Goal: Transaction & Acquisition: Purchase product/service

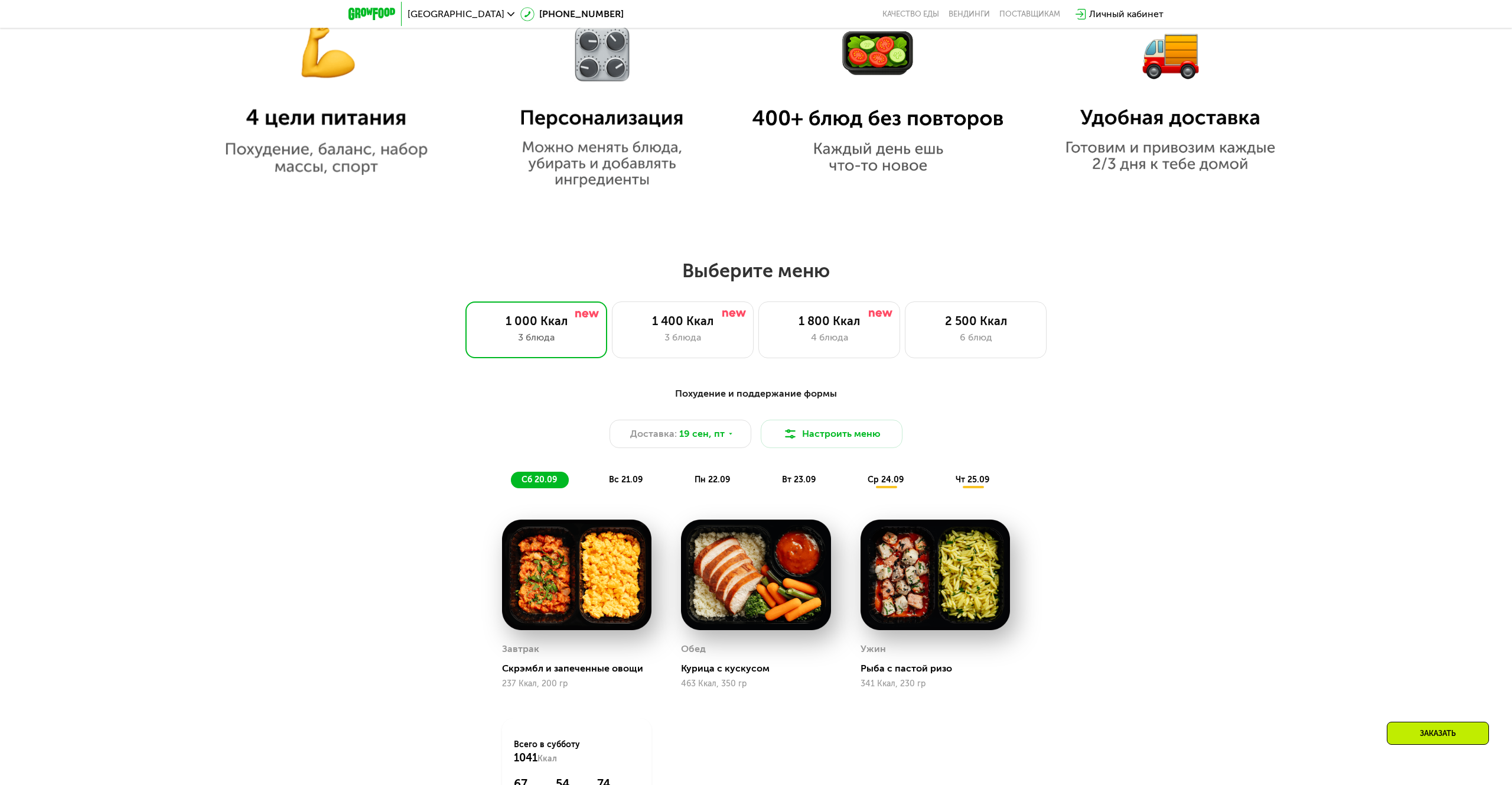
scroll to position [1070, 0]
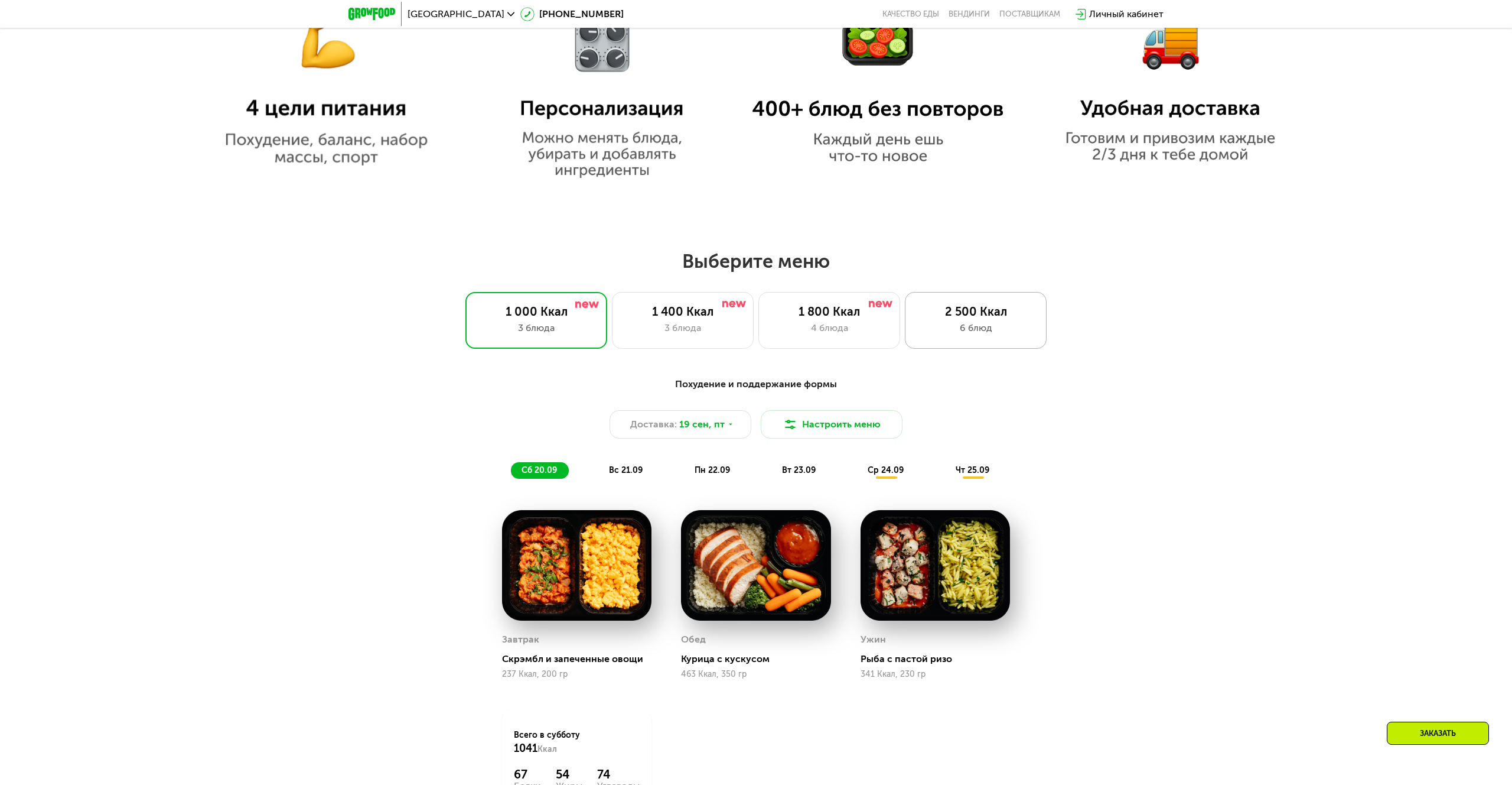
click at [956, 325] on div "6 блюд" at bounding box center [976, 327] width 117 height 14
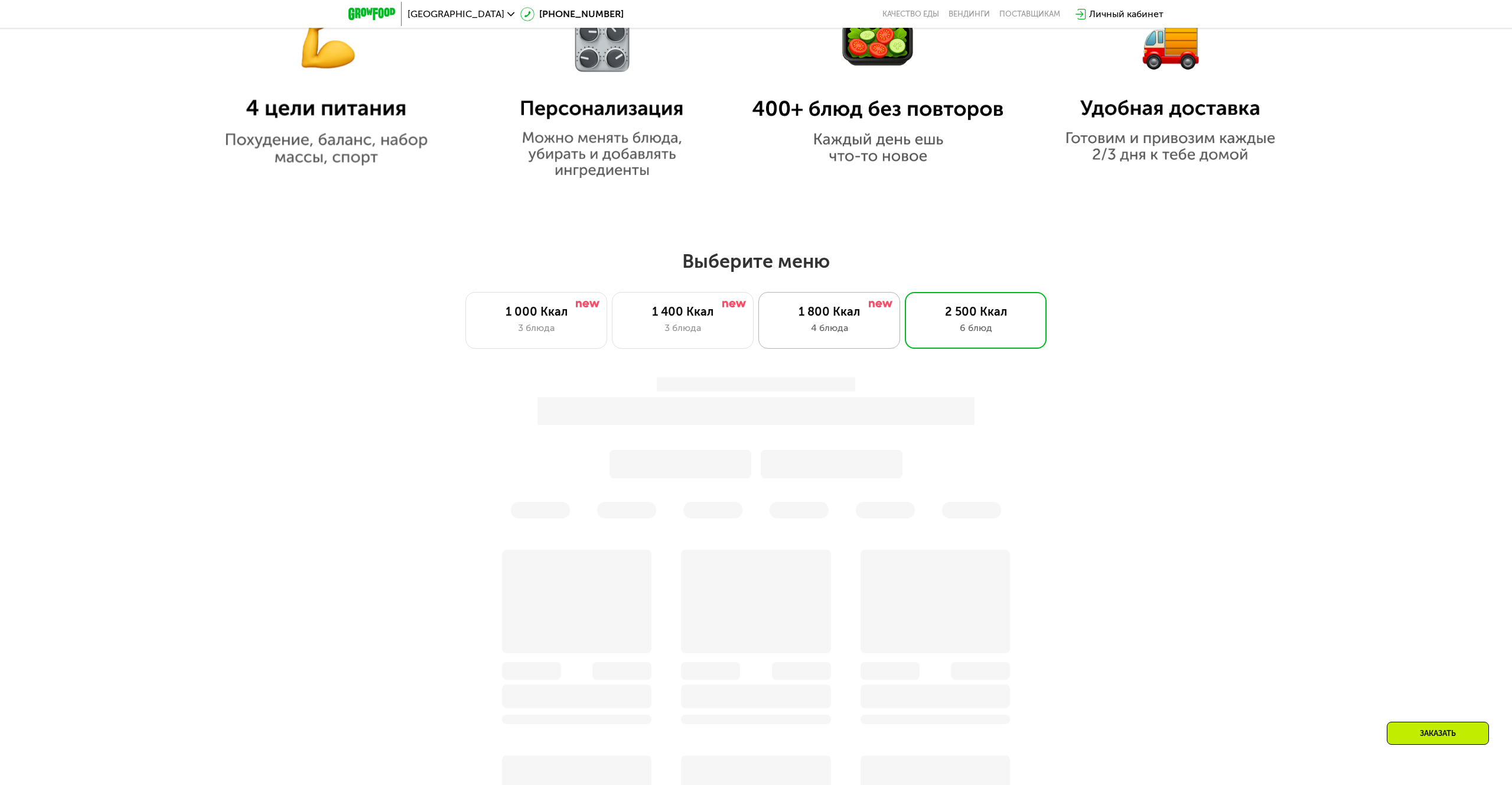
click at [823, 325] on div "4 блюда" at bounding box center [829, 327] width 117 height 14
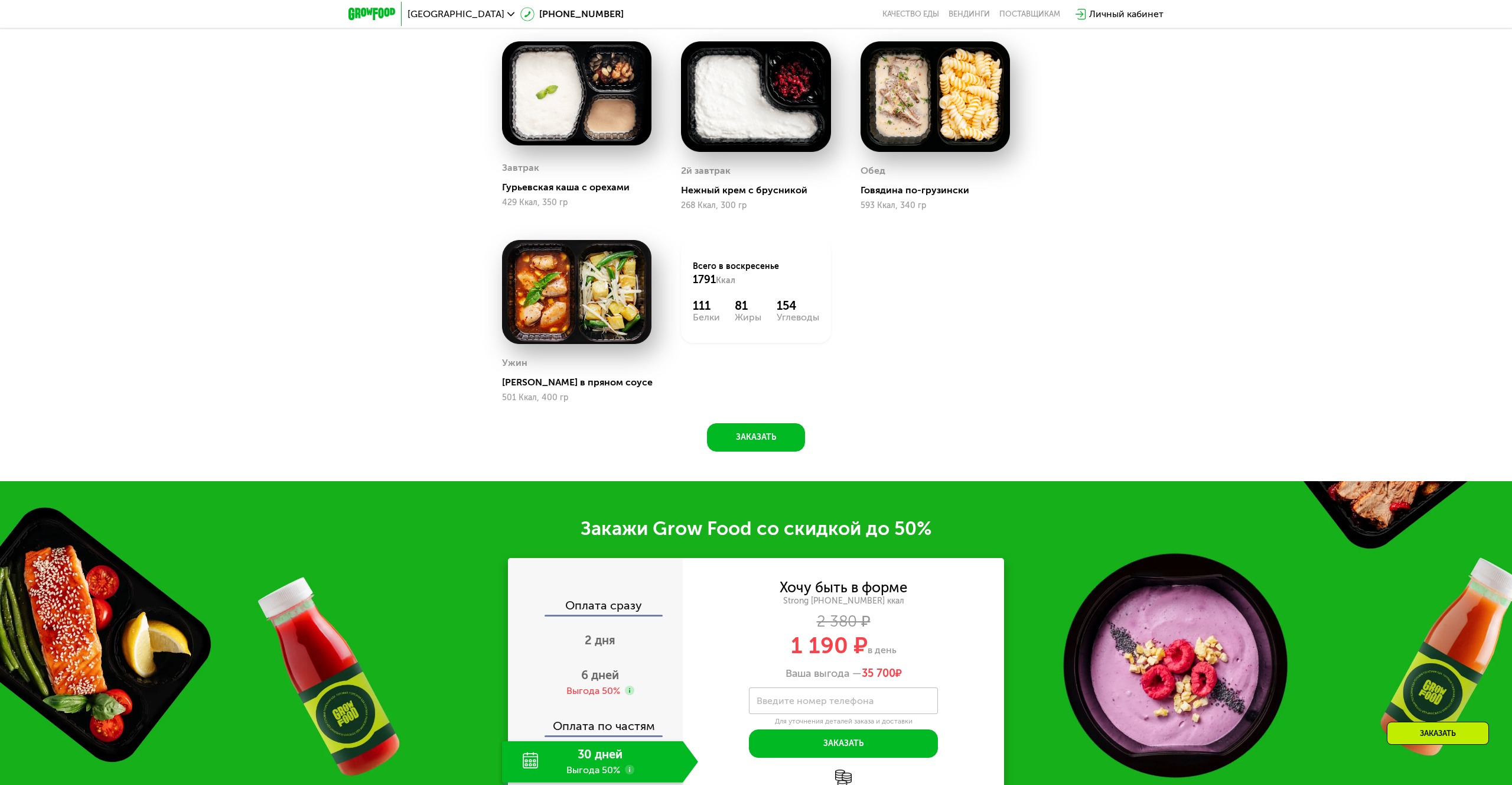
scroll to position [1580, 0]
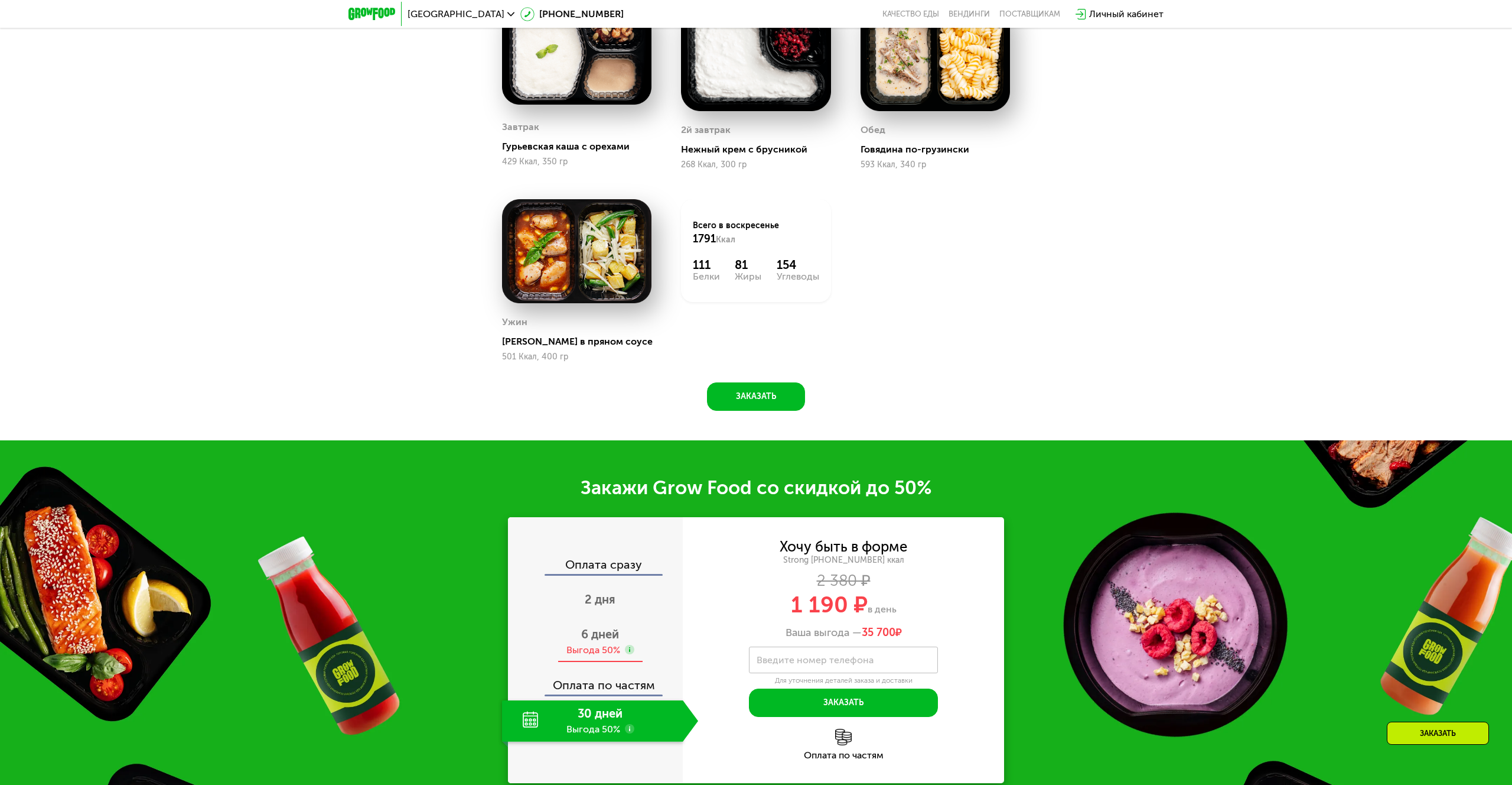
click at [595, 650] on div "Выгода 50%" at bounding box center [593, 650] width 54 height 13
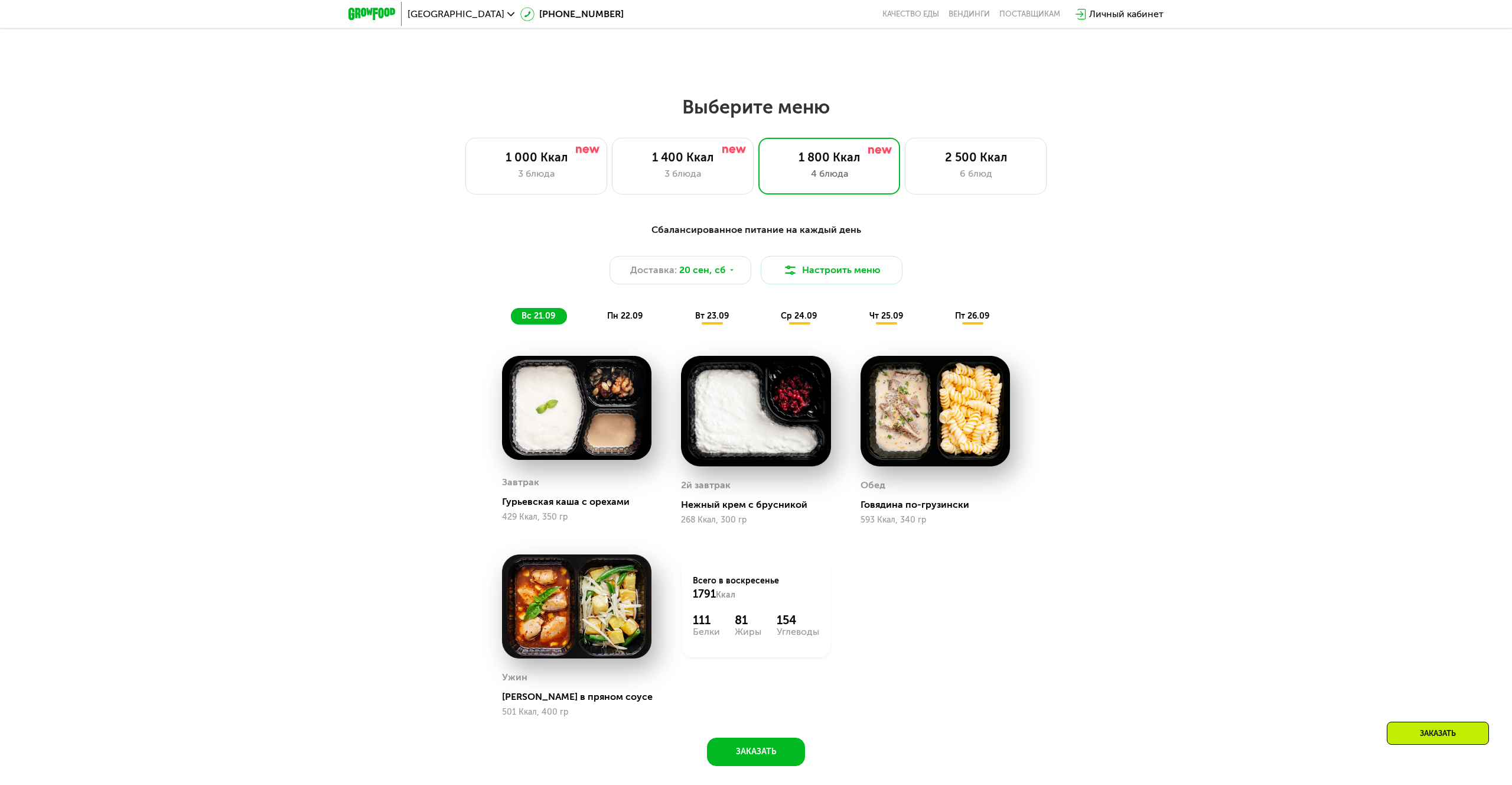
scroll to position [1189, 0]
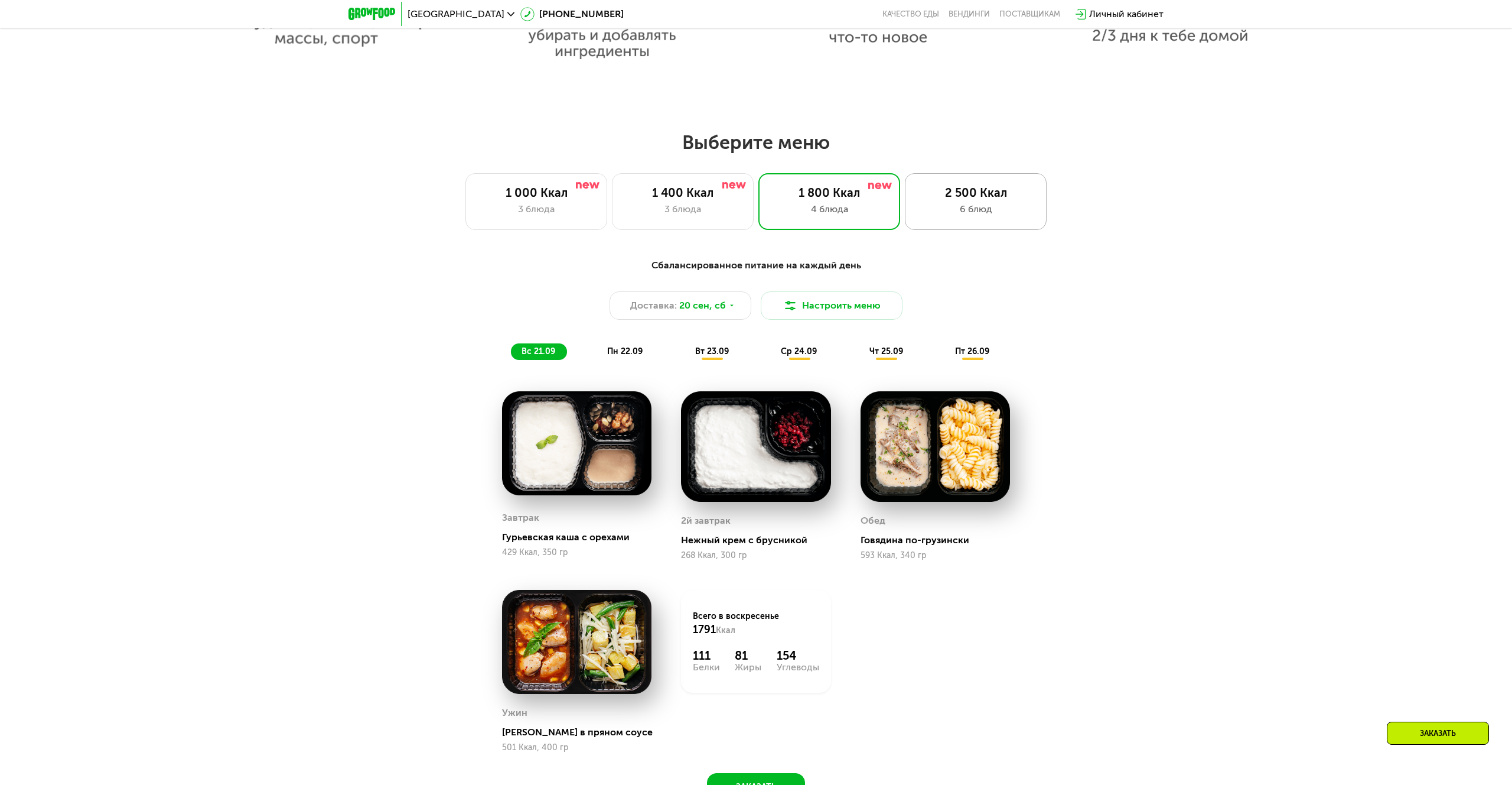
click at [978, 207] on div "6 блюд" at bounding box center [976, 209] width 117 height 14
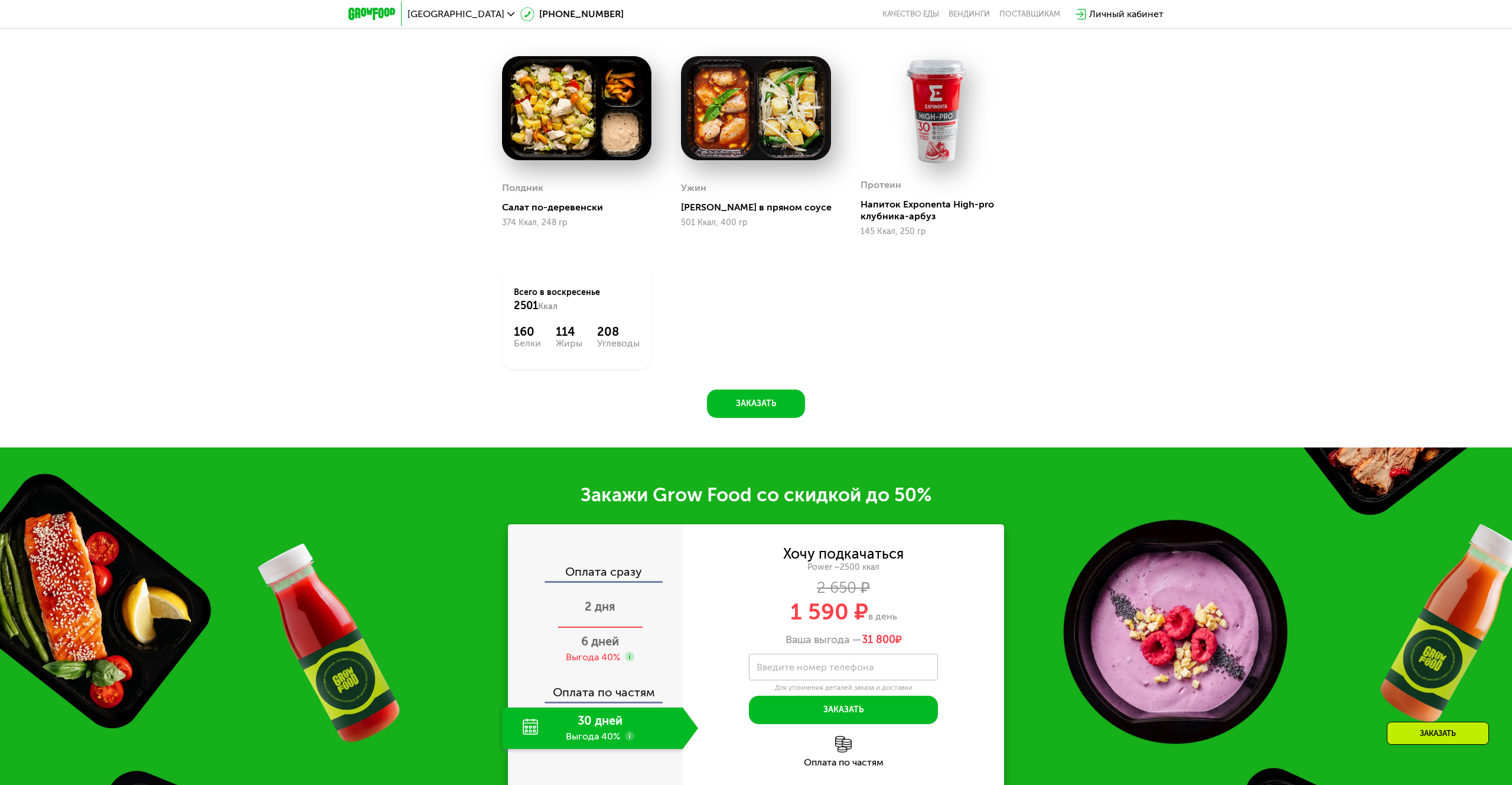
scroll to position [1719, 0]
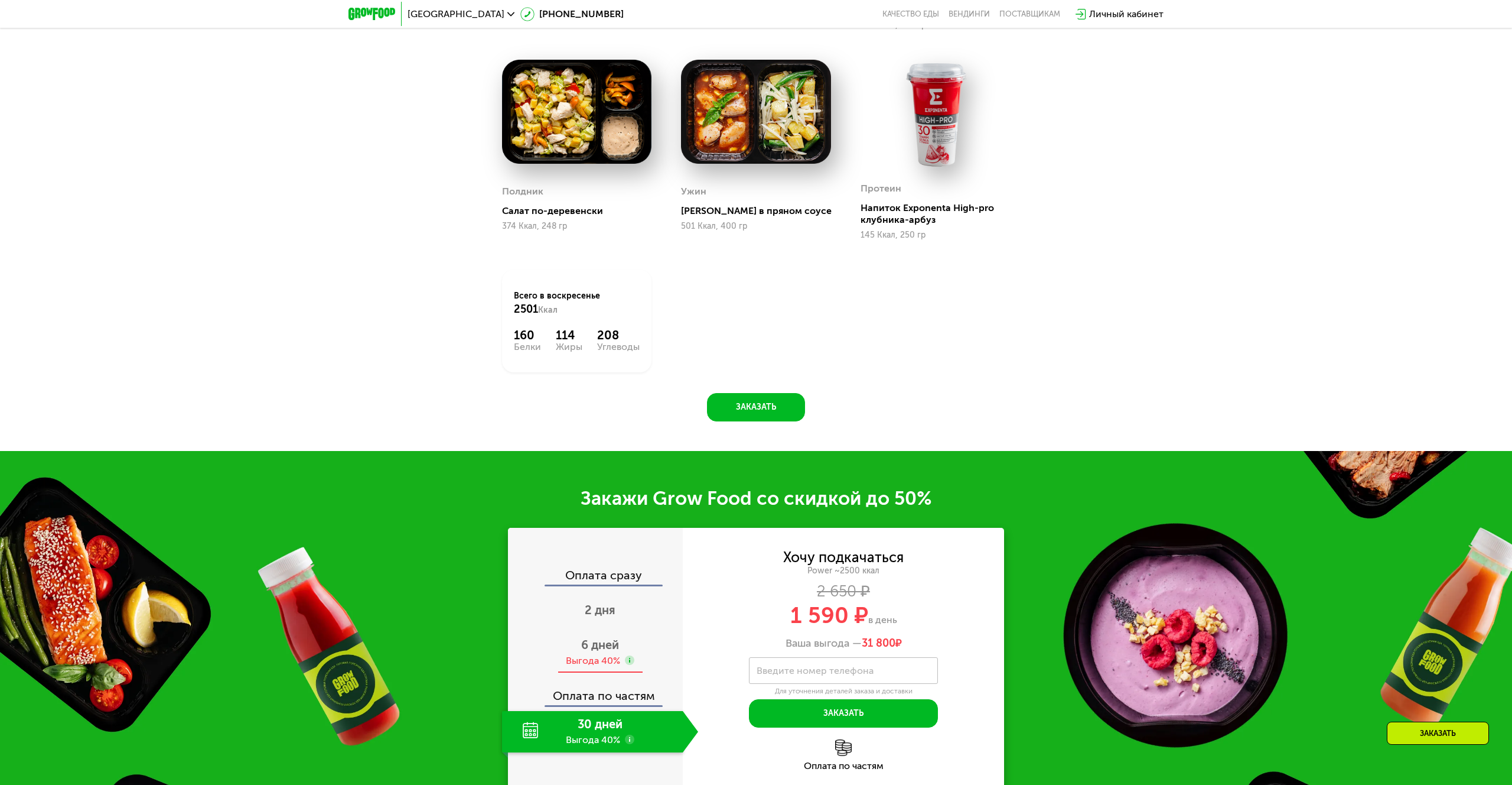
click at [589, 660] on div "Выгода 40%" at bounding box center [593, 660] width 54 height 13
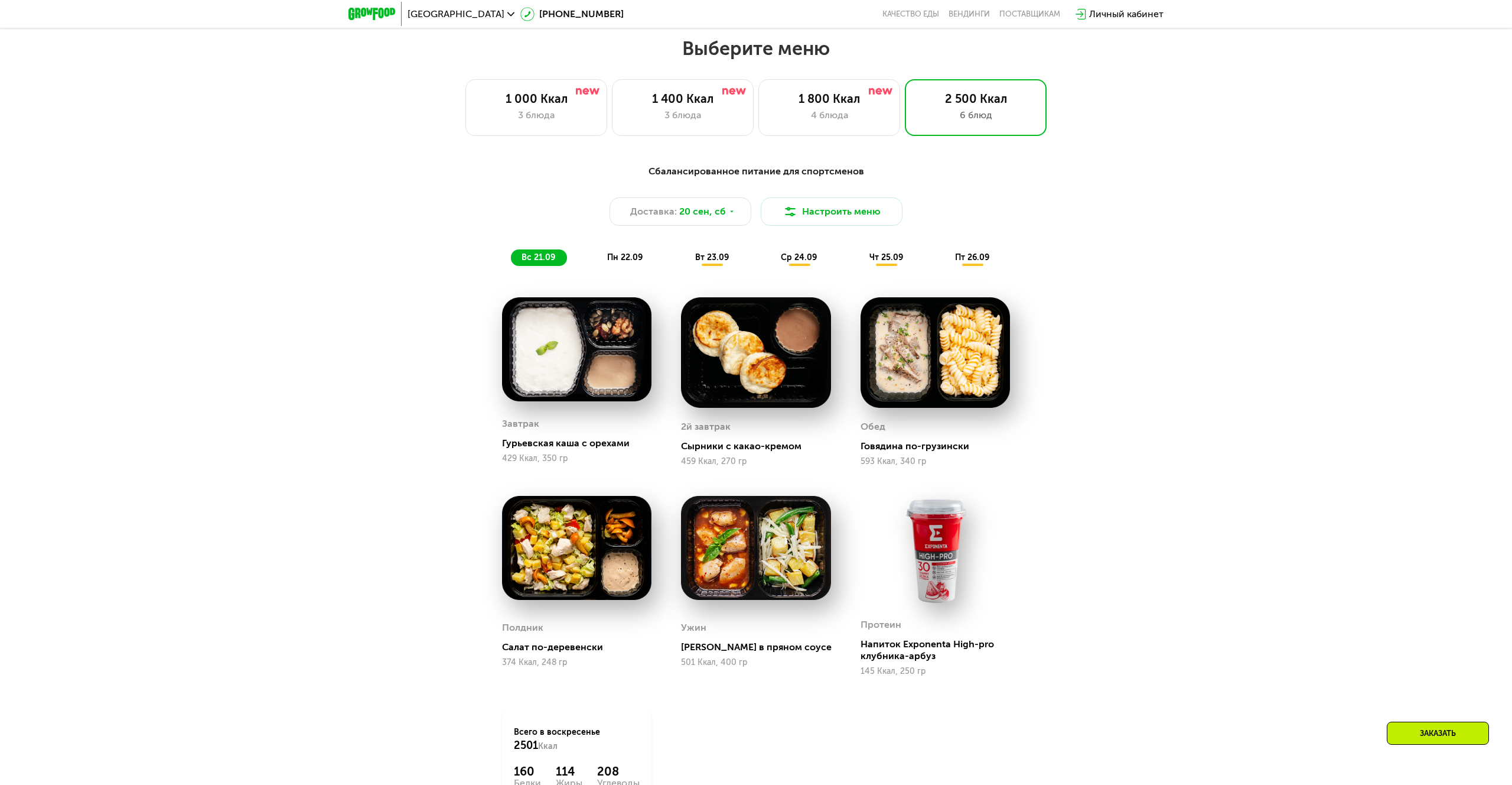
scroll to position [1262, 0]
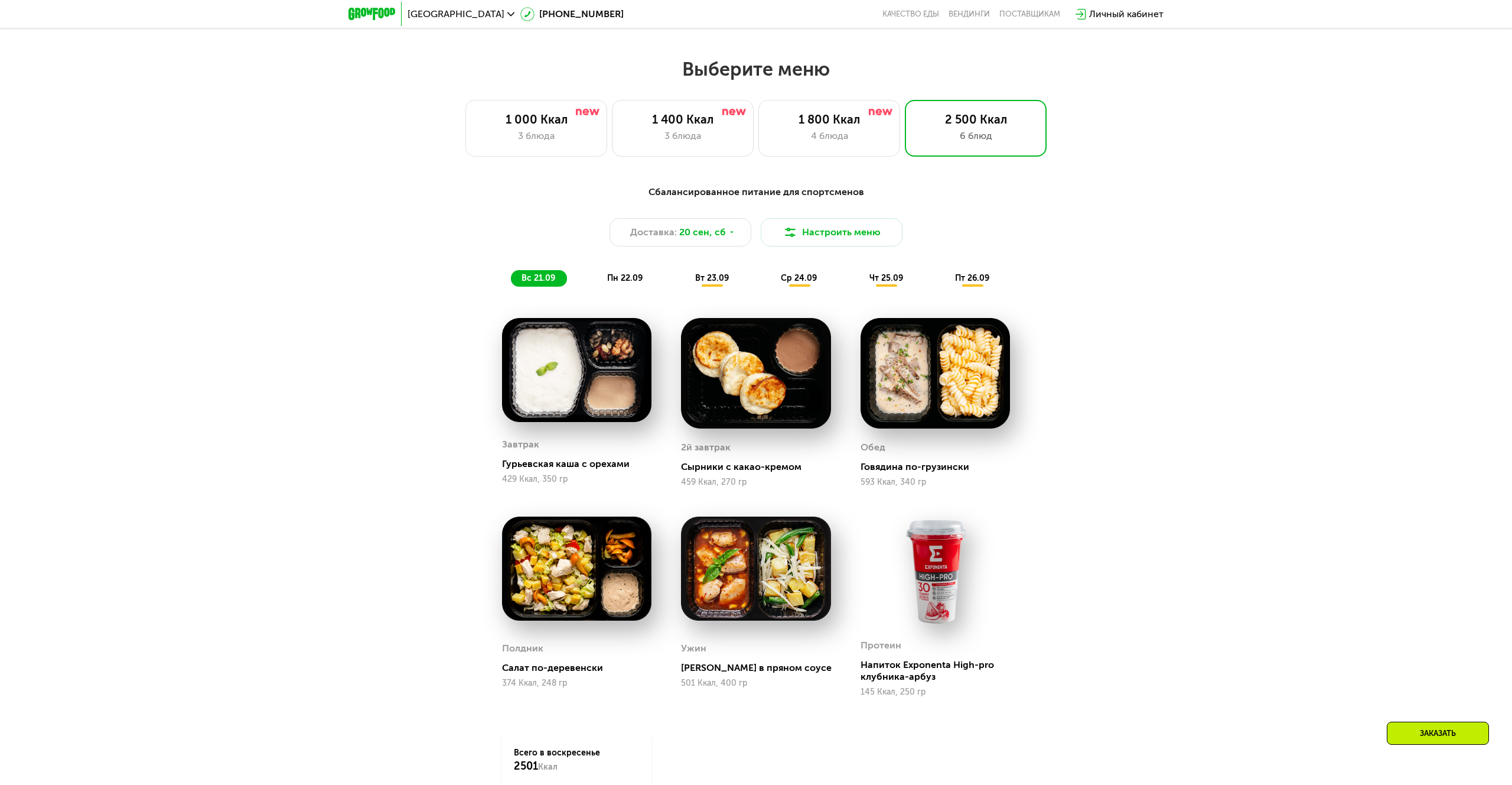
click at [622, 280] on span "пн 22.09" at bounding box center [625, 278] width 35 height 10
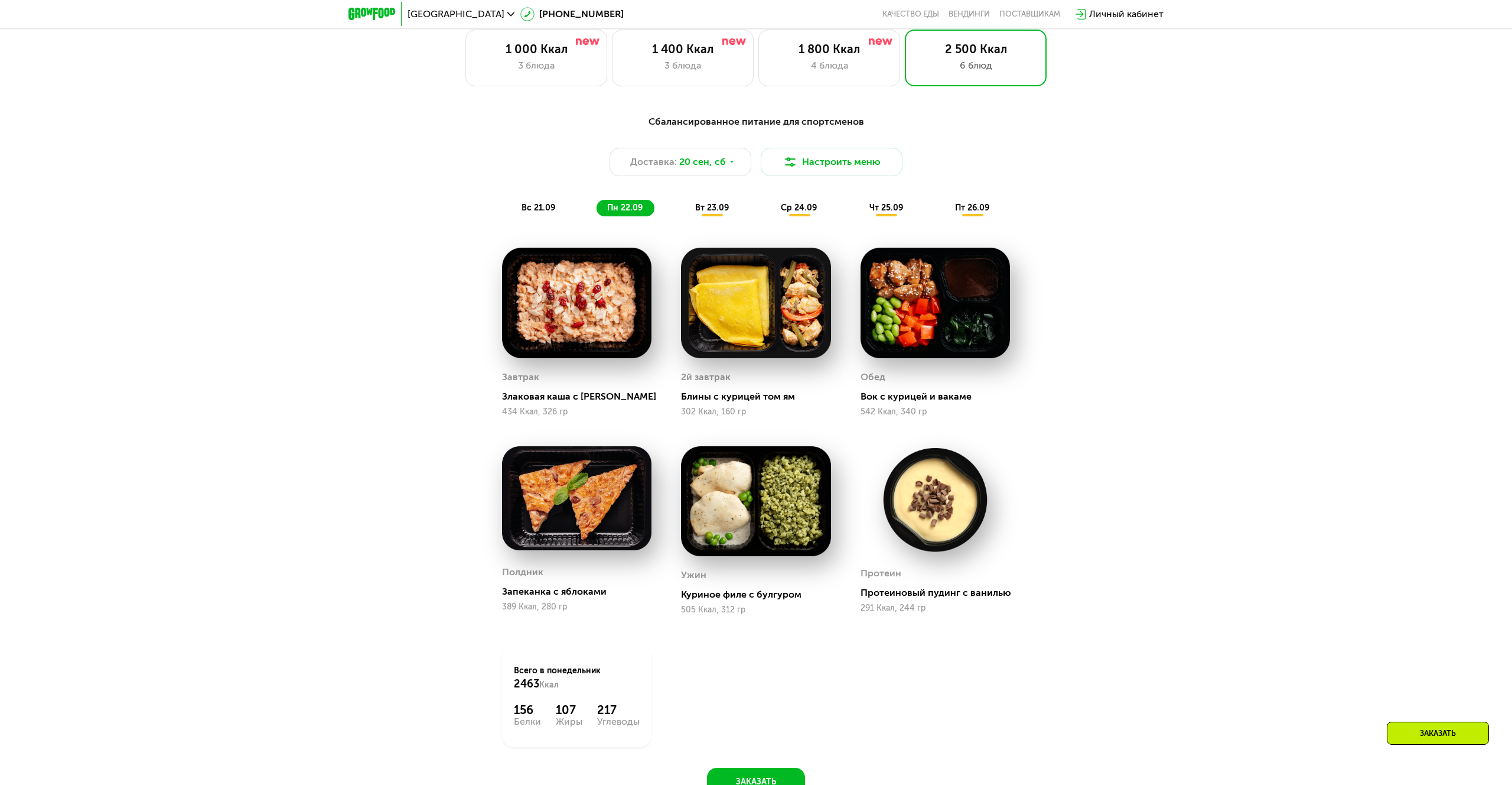
scroll to position [1334, 0]
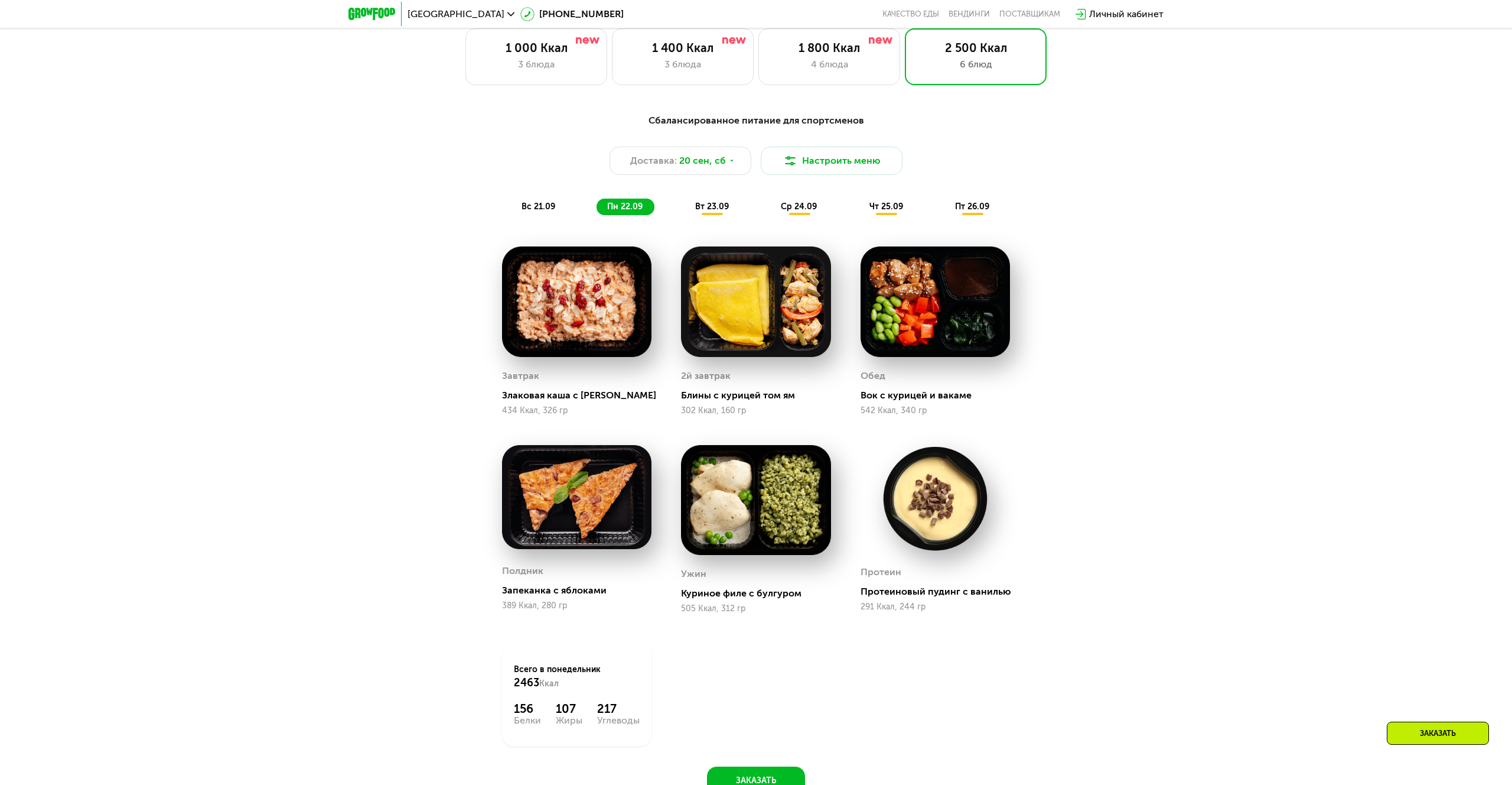
click at [723, 208] on span "вт 23.09" at bounding box center [712, 206] width 33 height 10
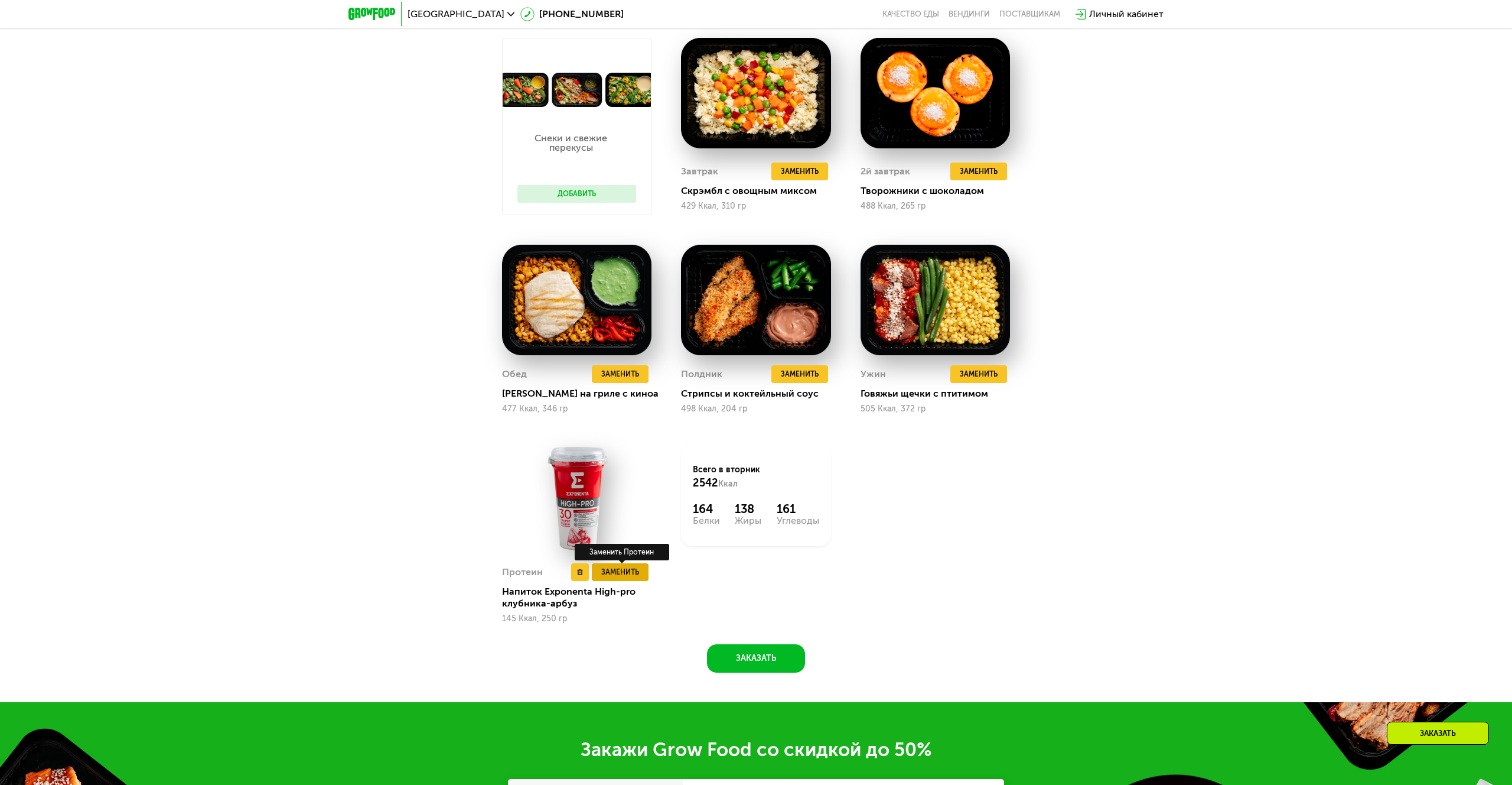
scroll to position [1543, 0]
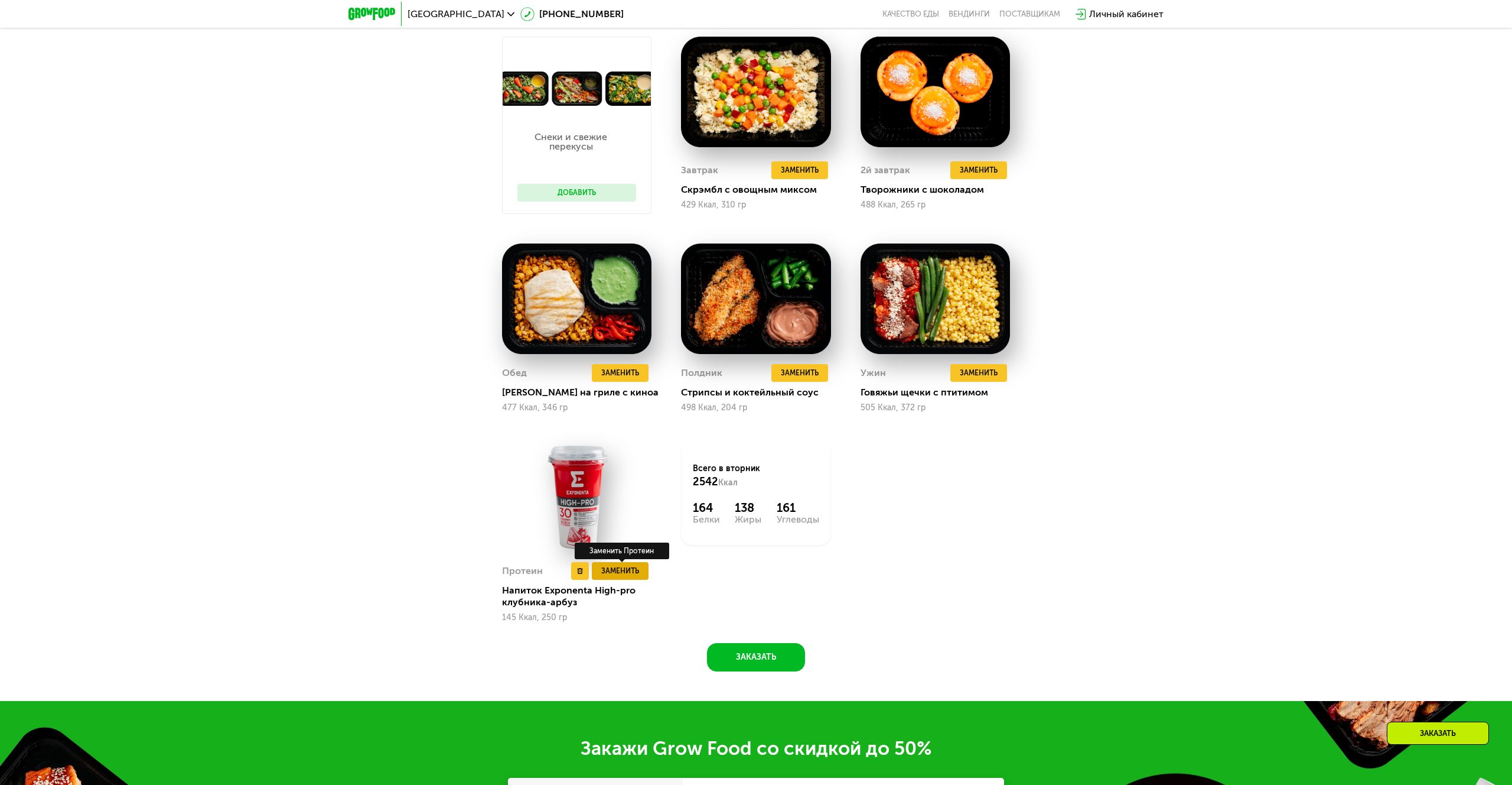
click at [617, 573] on span "Заменить" at bounding box center [621, 571] width 38 height 12
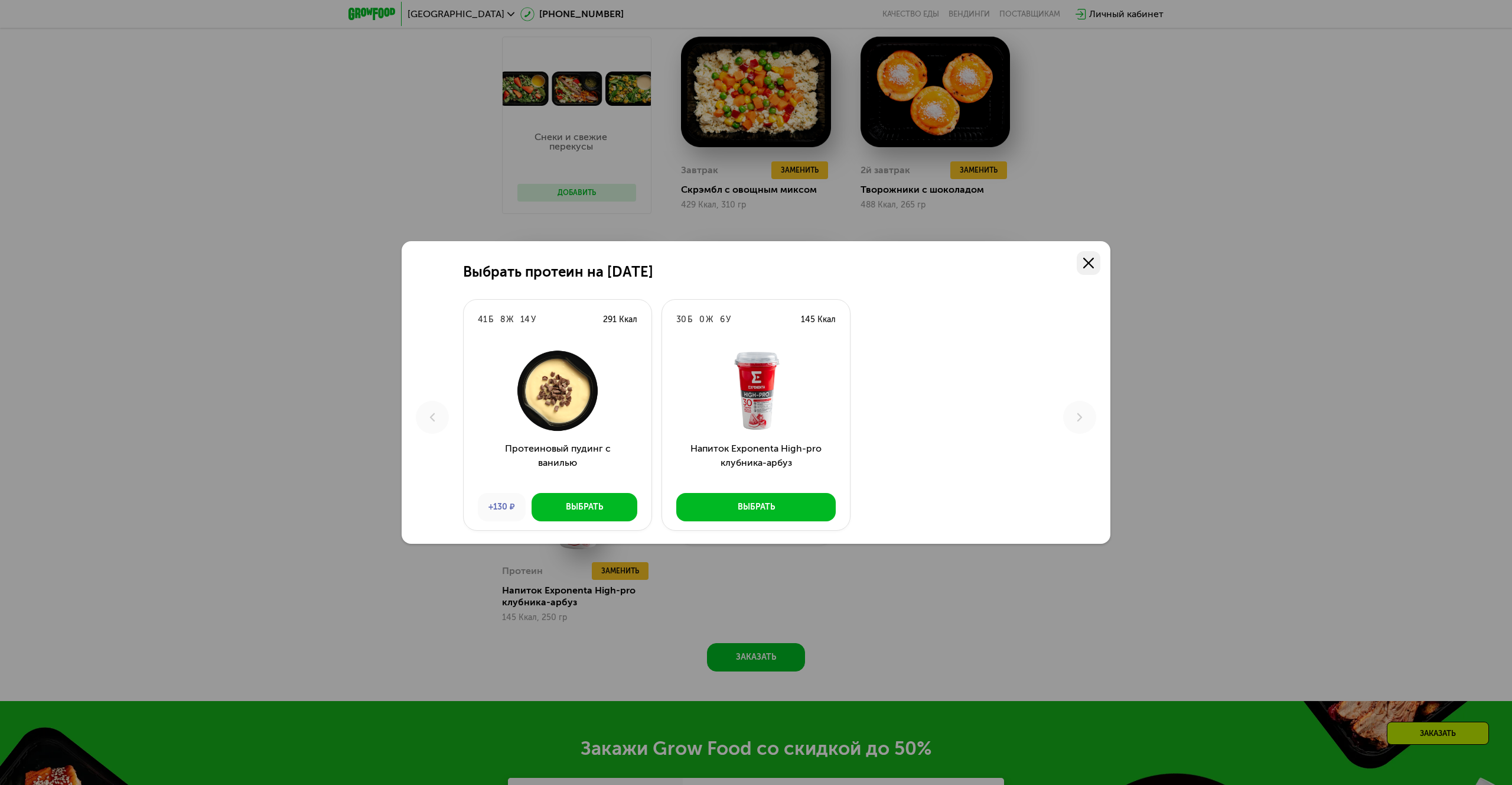
click at [1087, 264] on use at bounding box center [1089, 263] width 11 height 11
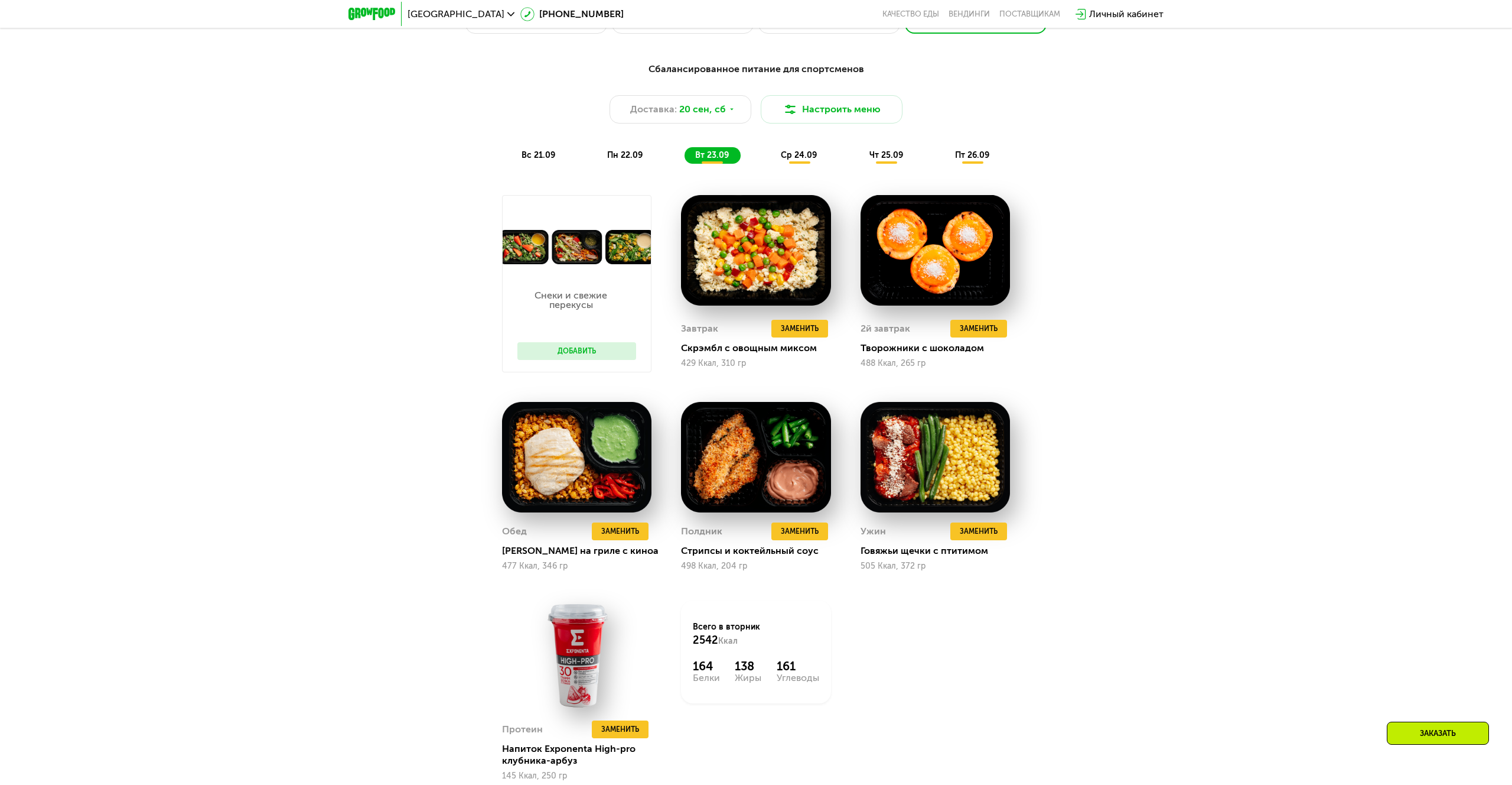
scroll to position [1360, 0]
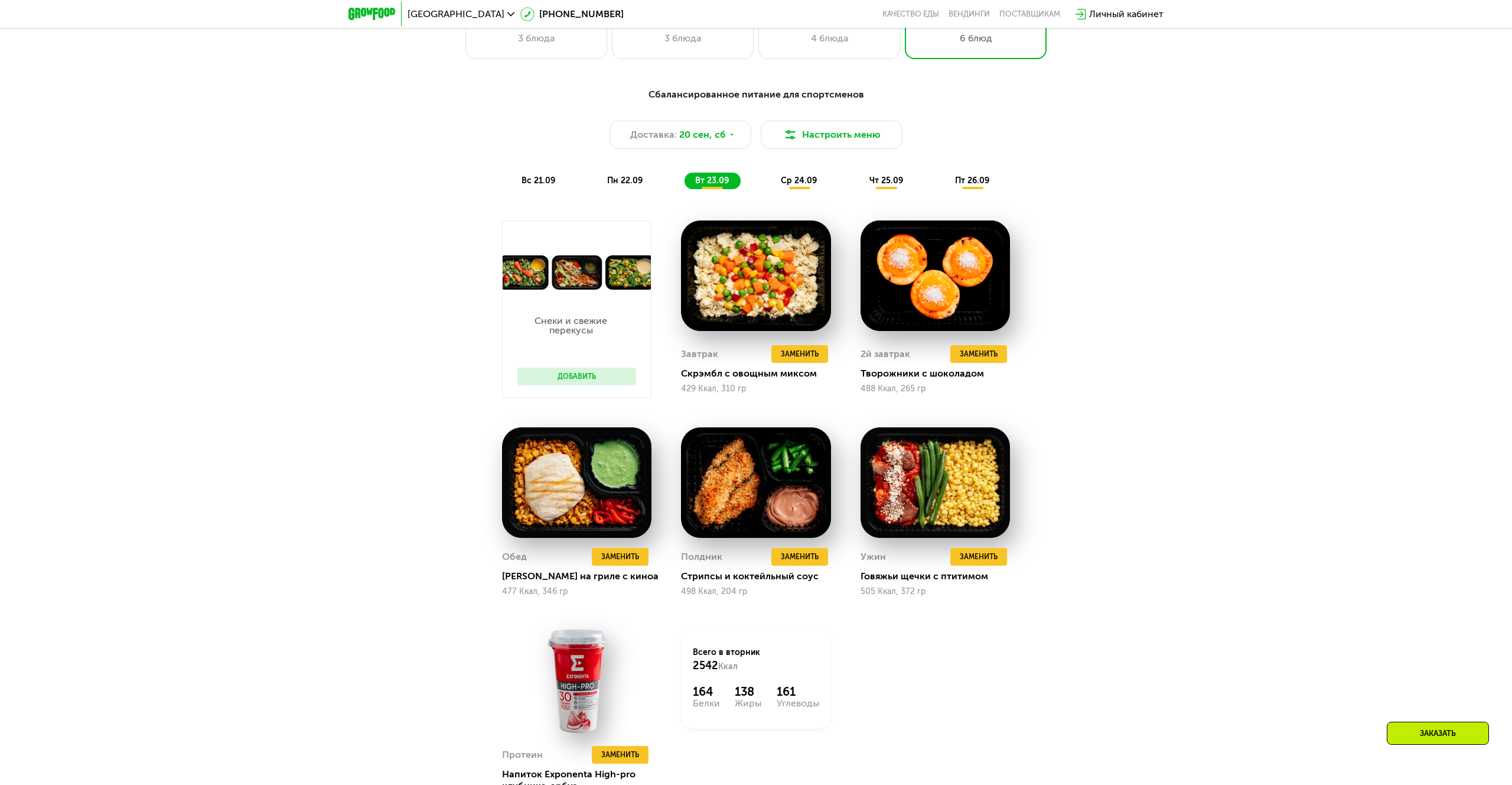
click at [616, 188] on div "пн 22.09" at bounding box center [625, 180] width 58 height 16
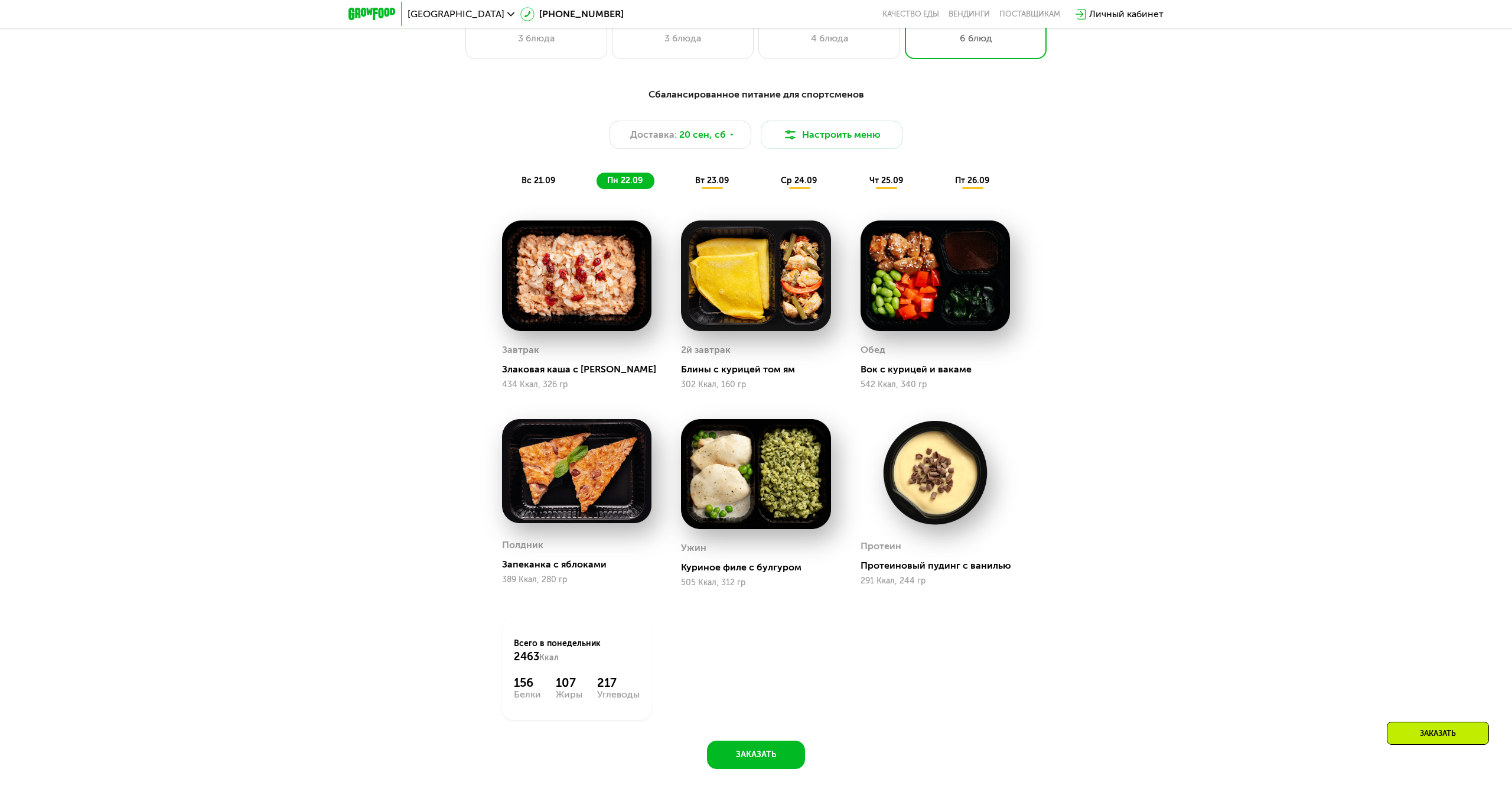
click at [783, 180] on span "ср 24.09" at bounding box center [799, 180] width 36 height 10
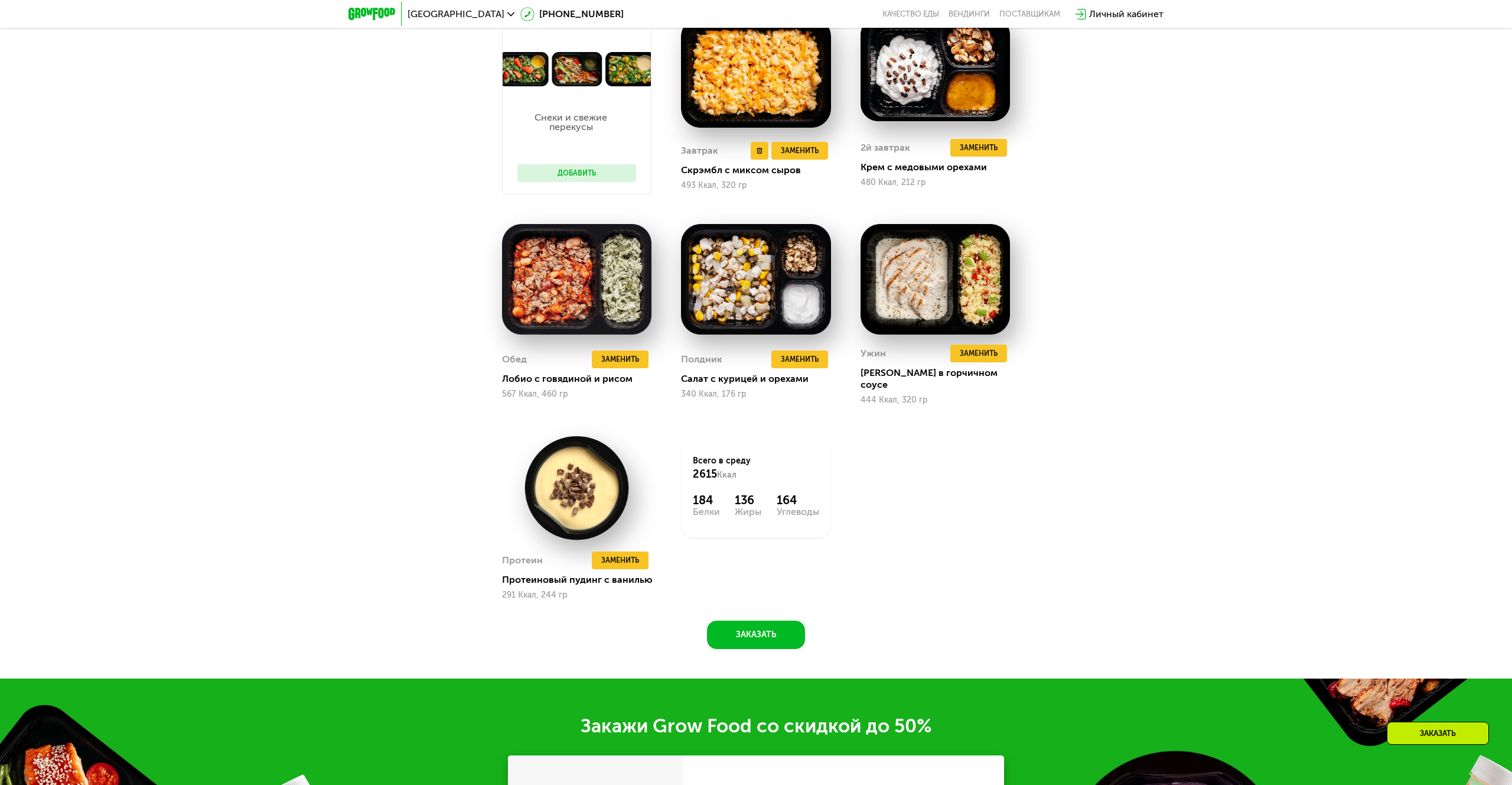
scroll to position [1561, 0]
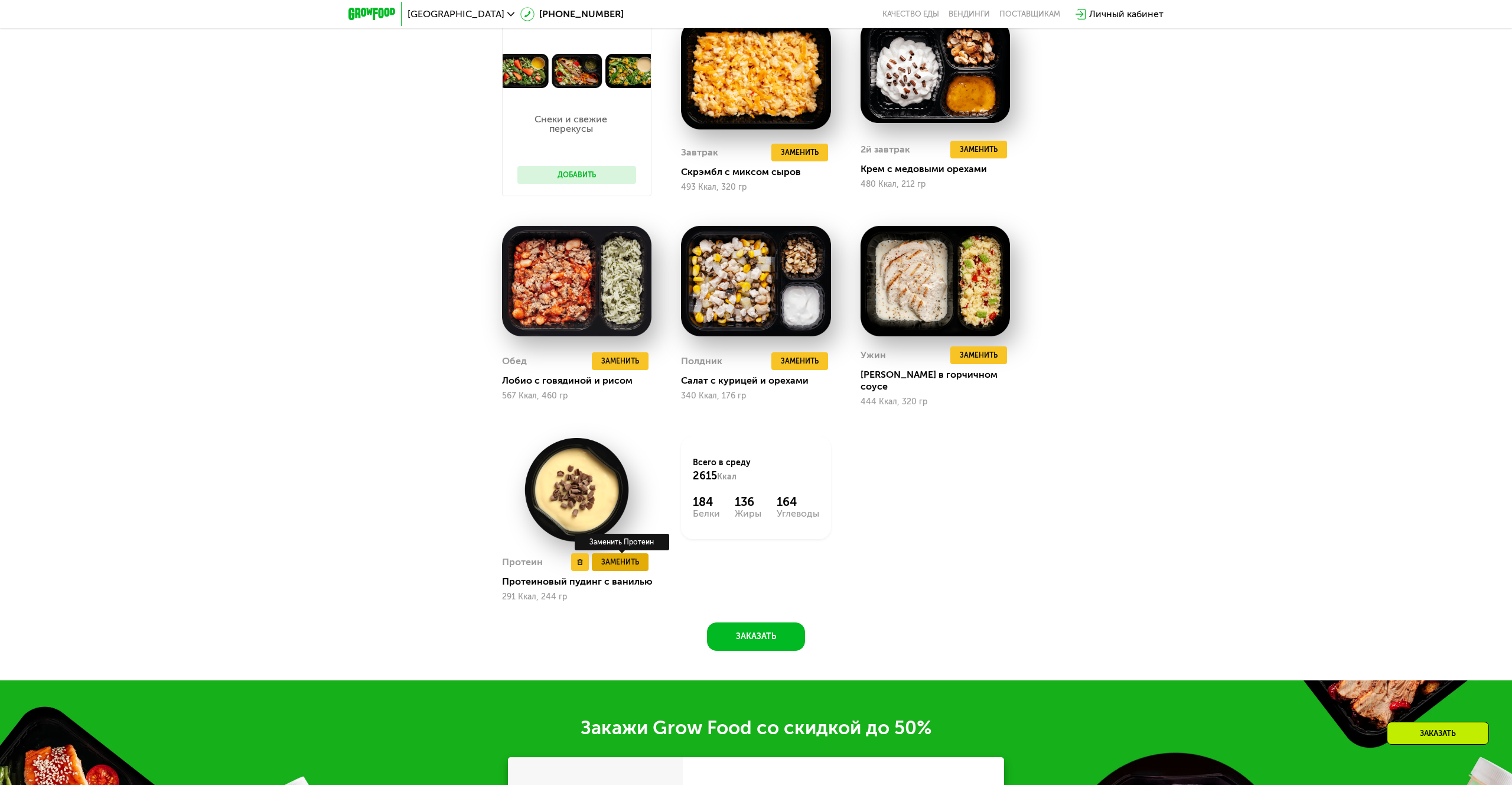
click at [629, 556] on span "Заменить" at bounding box center [621, 562] width 38 height 12
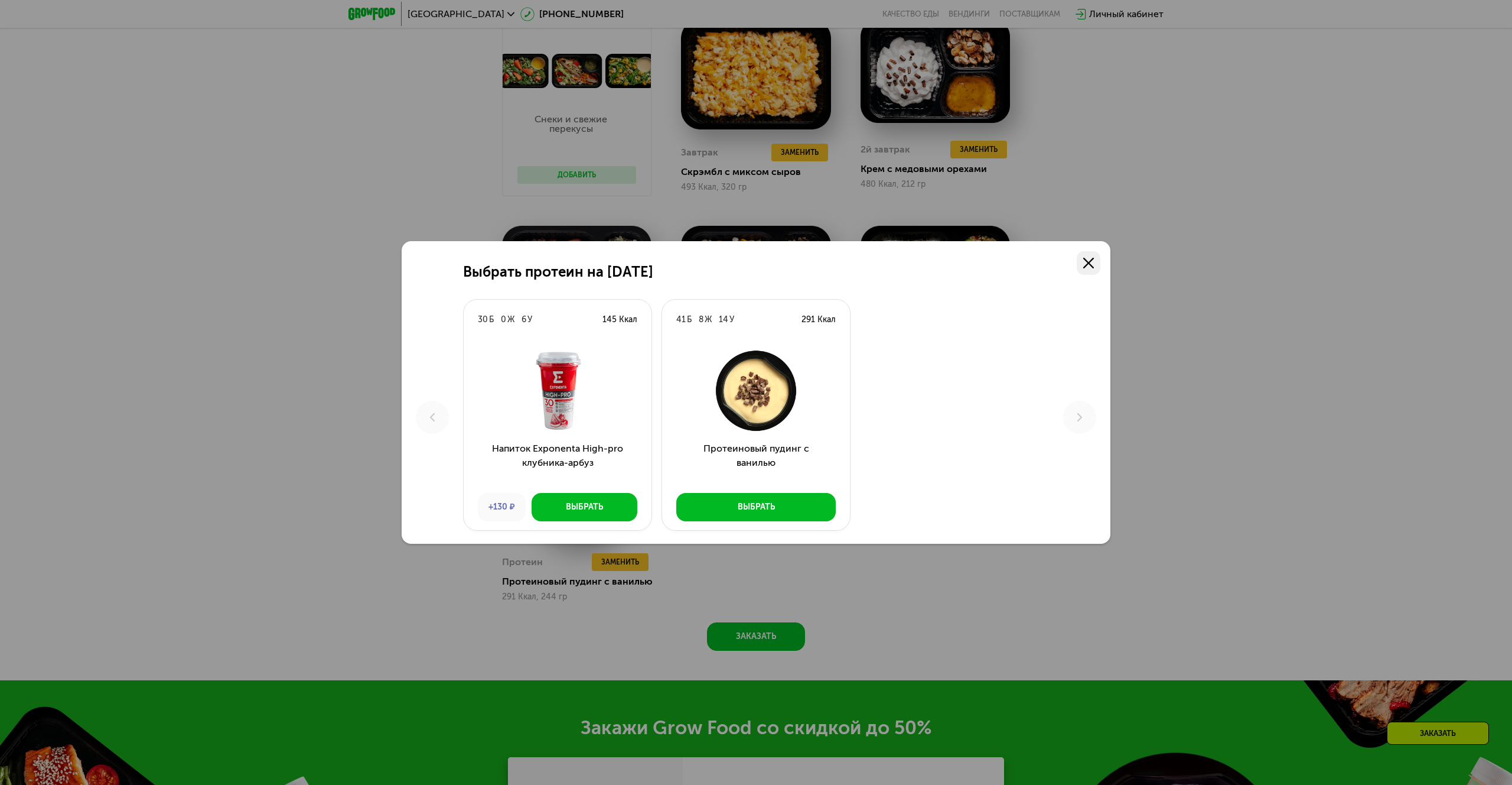
click at [1096, 261] on link at bounding box center [1089, 263] width 24 height 24
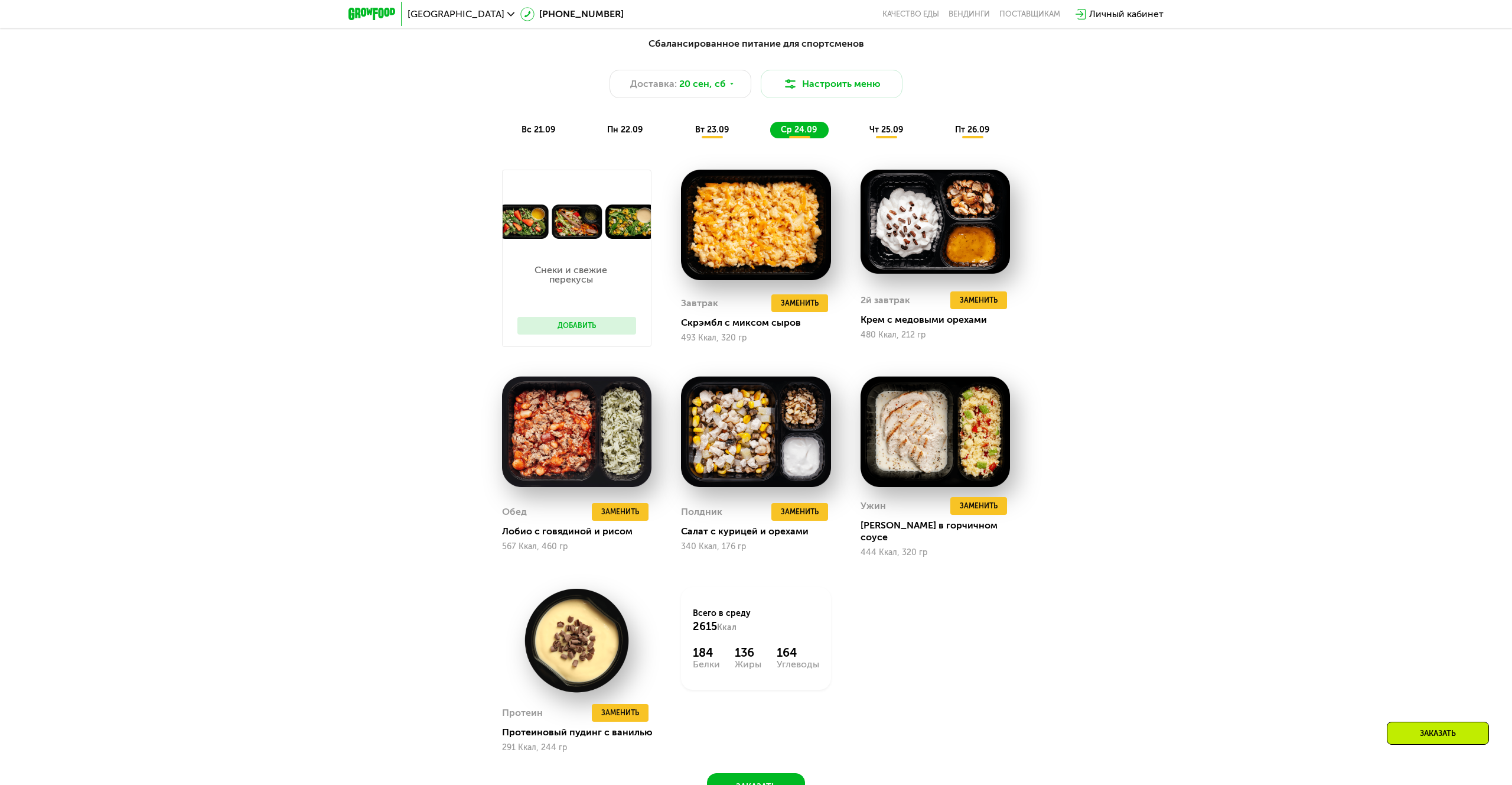
scroll to position [1381, 0]
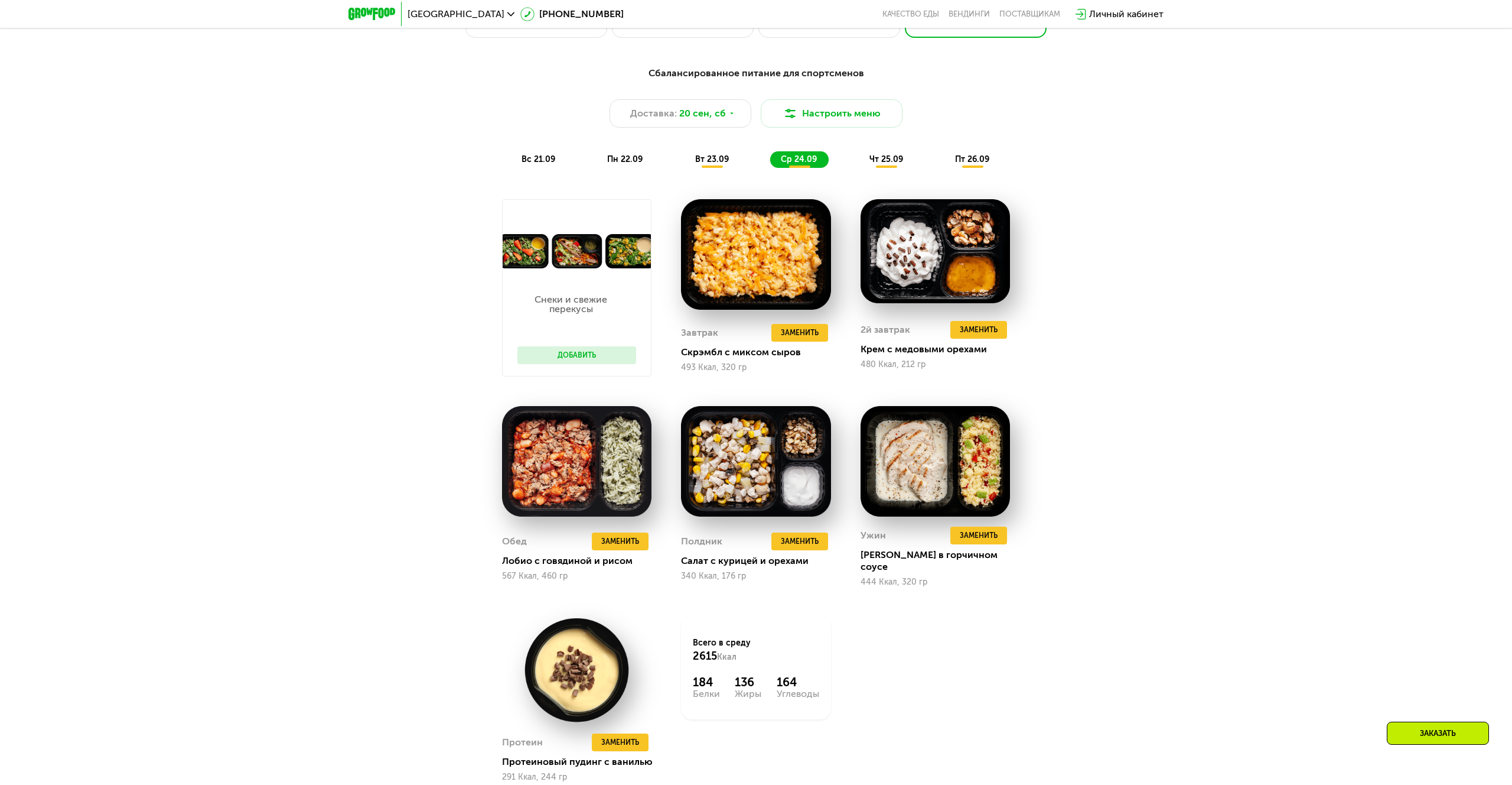
click at [881, 173] on div "Сбалансированное питание для спортсменов Доставка: [DATE] Настроить меню вс 21.…" at bounding box center [756, 117] width 714 height 116
click at [886, 153] on div "чт 25.09" at bounding box center [887, 159] width 56 height 16
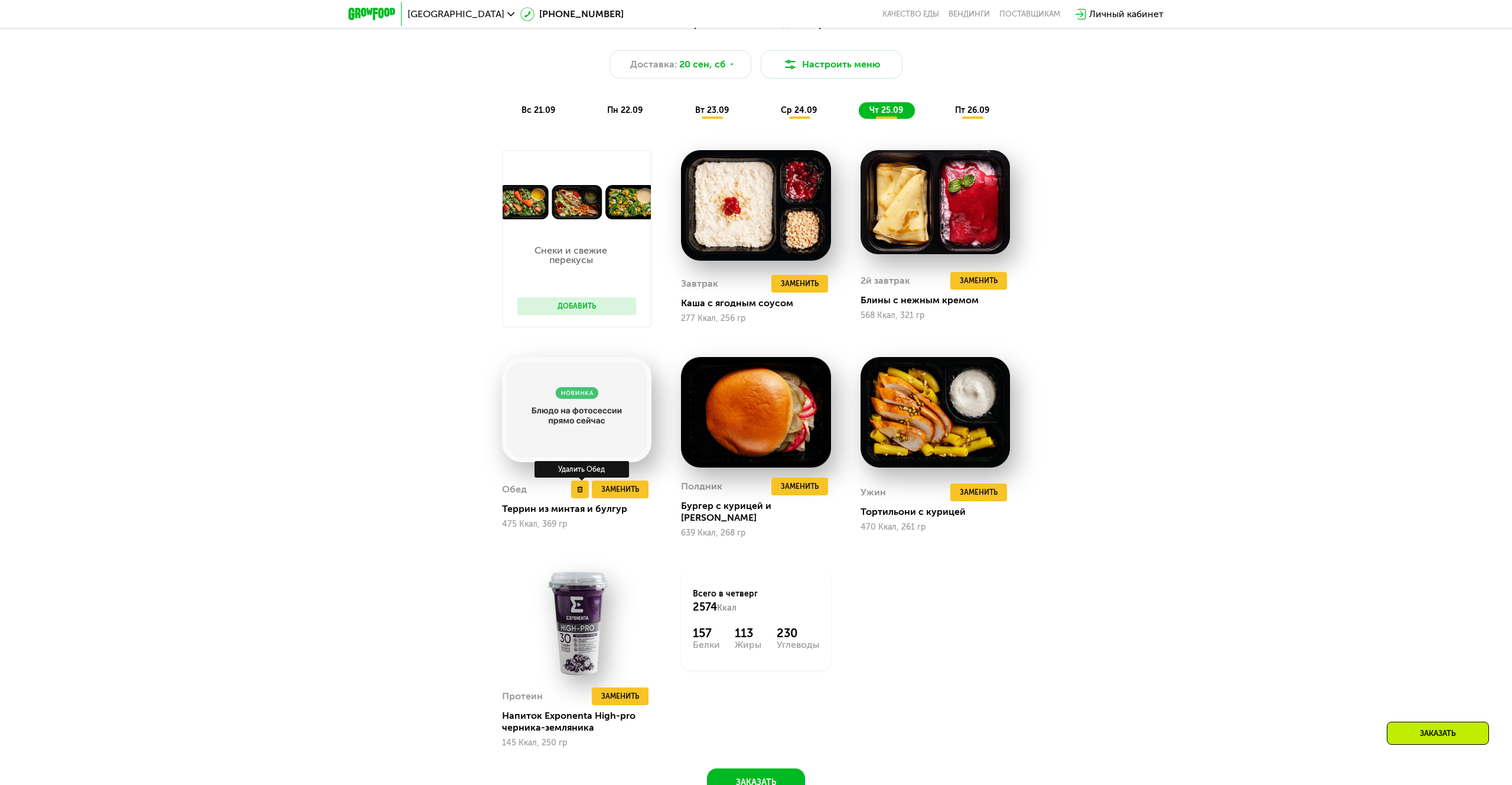
scroll to position [1396, 0]
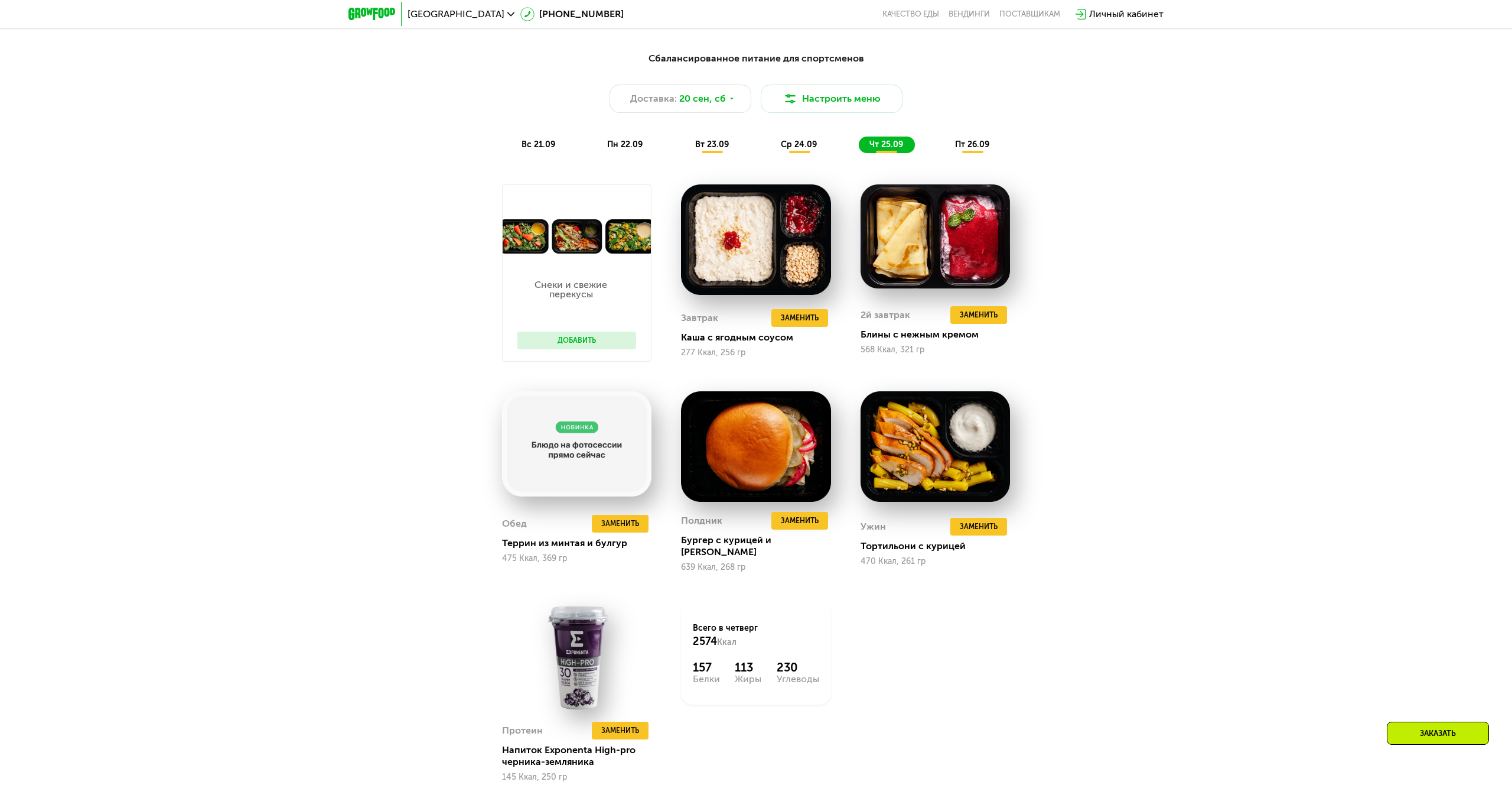
click at [970, 150] on div "пт 26.09" at bounding box center [972, 145] width 56 height 16
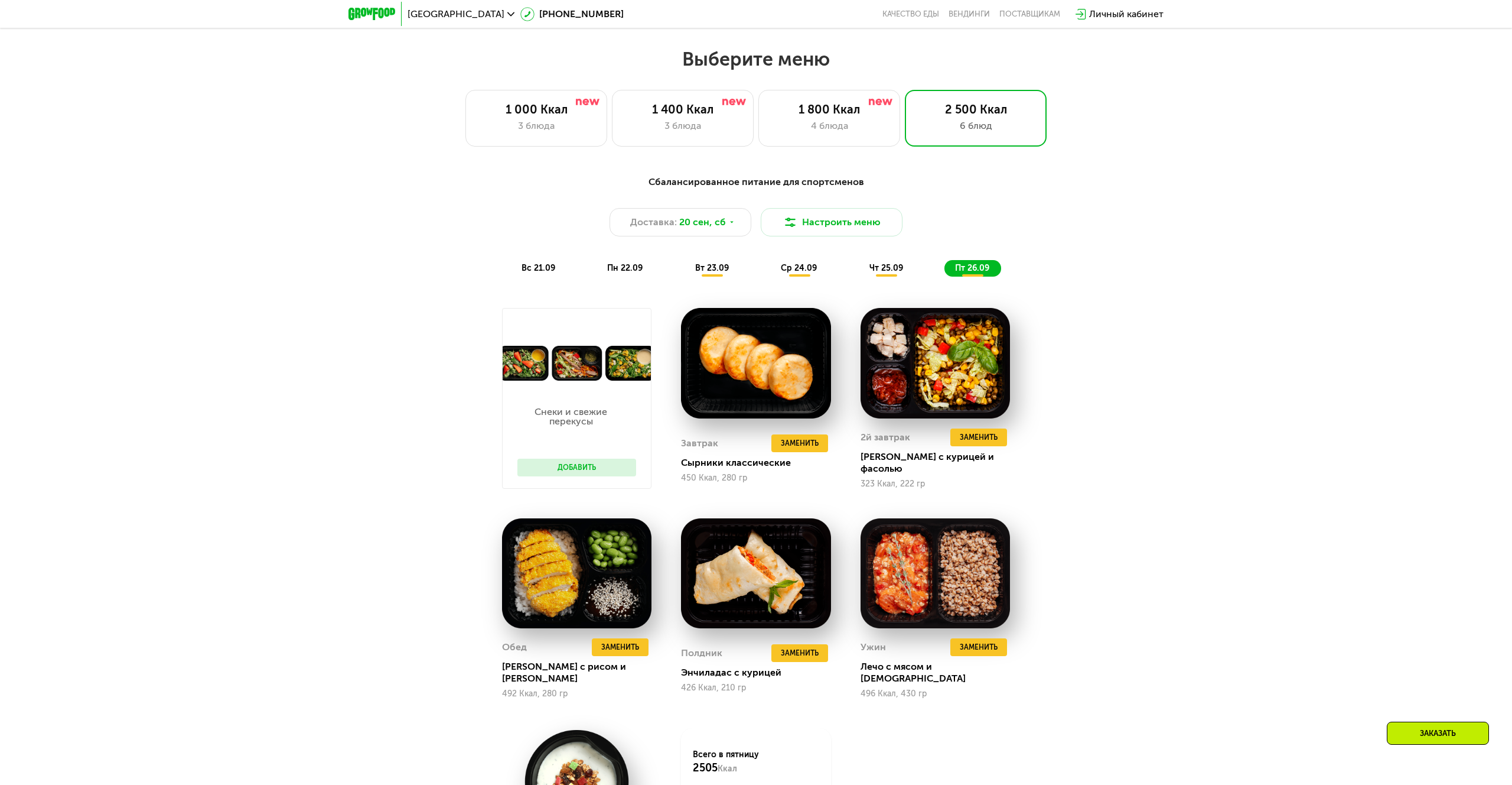
scroll to position [1078, 0]
